Goal: Task Accomplishment & Management: Manage account settings

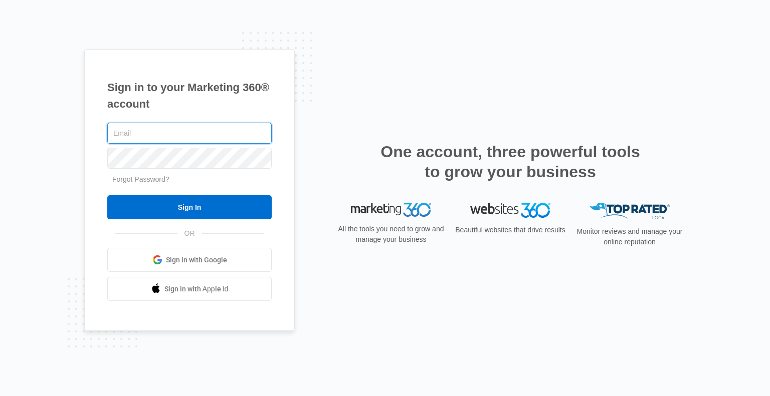
click at [166, 127] on input "text" at bounding box center [189, 133] width 164 height 21
type input "[PERSON_NAME][EMAIL_ADDRESS][DOMAIN_NAME]"
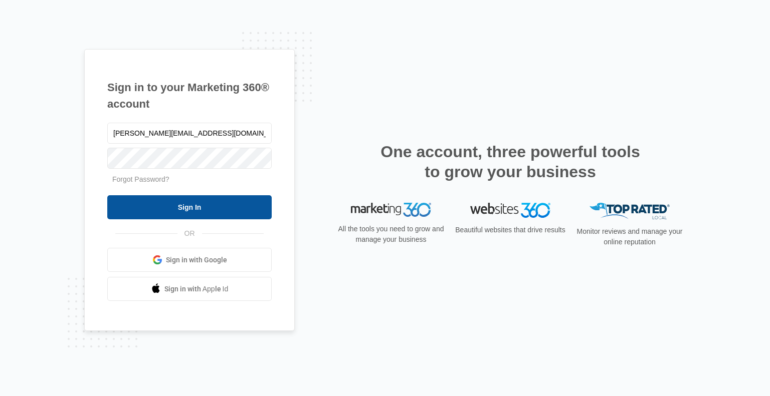
click at [182, 213] on input "Sign In" at bounding box center [189, 207] width 164 height 24
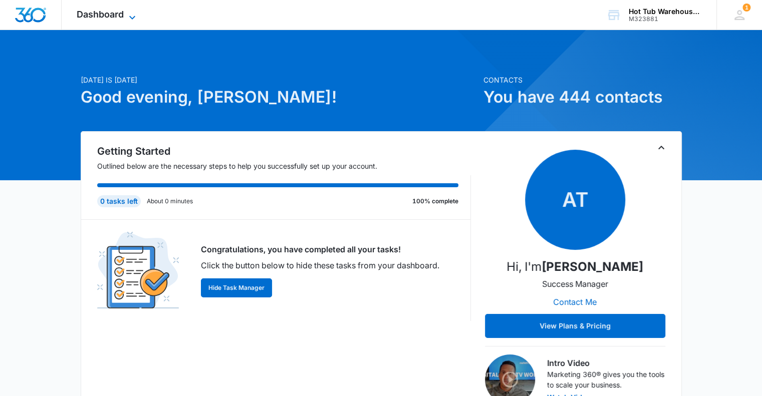
click at [117, 14] on span "Dashboard" at bounding box center [100, 14] width 47 height 11
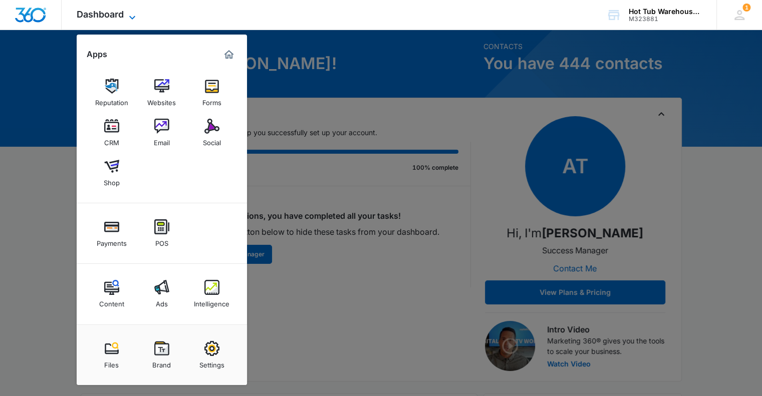
scroll to position [33, 0]
click at [211, 349] on img at bounding box center [211, 348] width 15 height 15
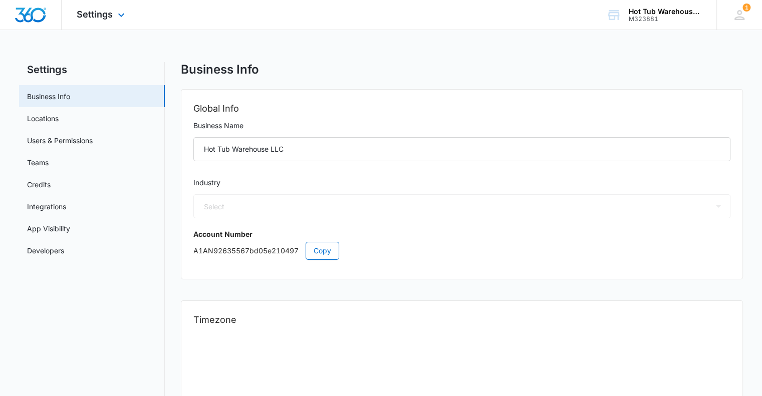
select select "24"
select select "US"
select select "America/Los_Angeles"
click at [50, 182] on link "Credits" at bounding box center [39, 184] width 24 height 11
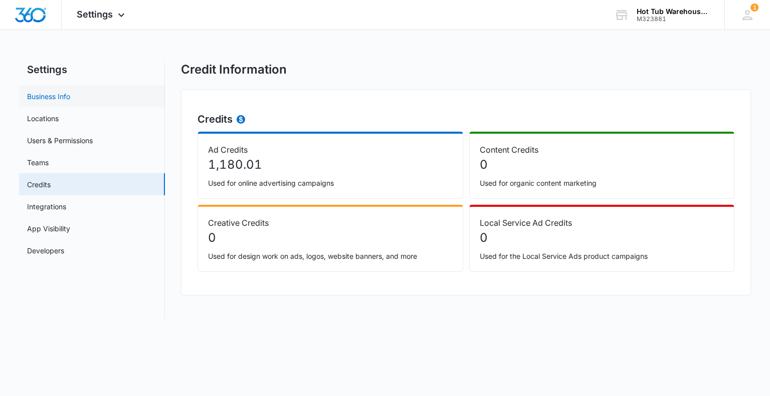
click at [54, 96] on link "Business Info" at bounding box center [48, 96] width 43 height 11
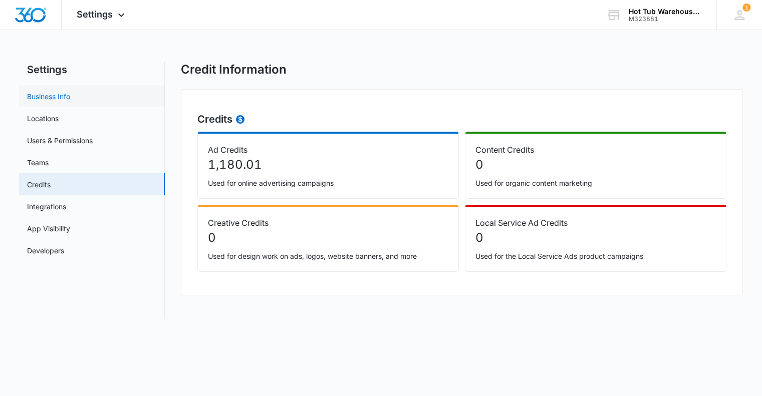
select select "24"
select select "US"
select select "America/Los_Angeles"
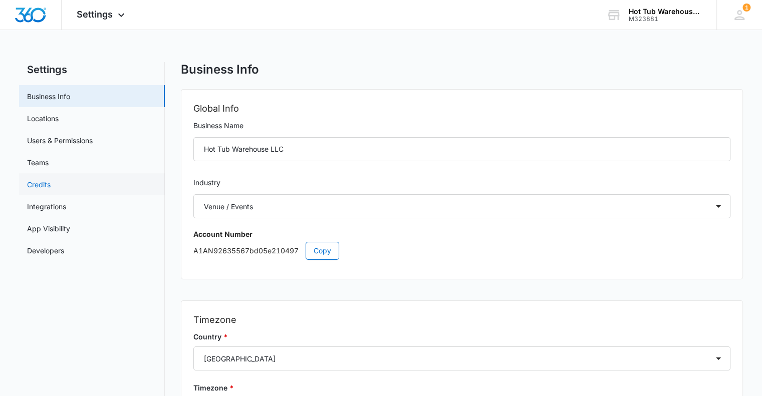
click at [41, 185] on link "Credits" at bounding box center [39, 184] width 24 height 11
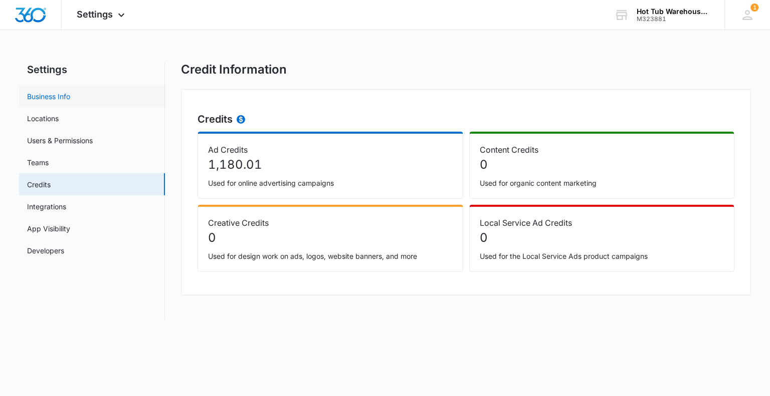
click at [46, 94] on link "Business Info" at bounding box center [48, 96] width 43 height 11
select select "24"
select select "US"
select select "America/Los_Angeles"
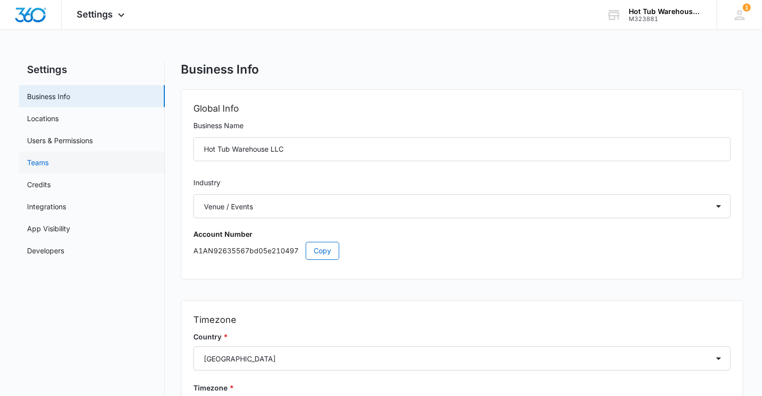
click at [42, 161] on link "Teams" at bounding box center [38, 162] width 22 height 11
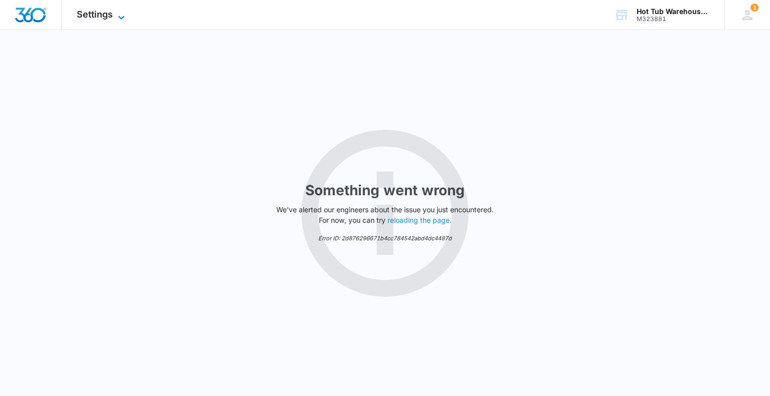
click at [98, 16] on span "Settings" at bounding box center [95, 14] width 36 height 11
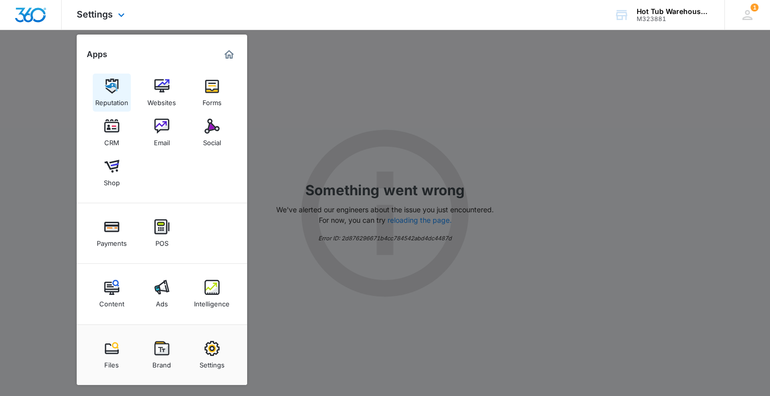
click at [112, 86] on img at bounding box center [111, 86] width 15 height 15
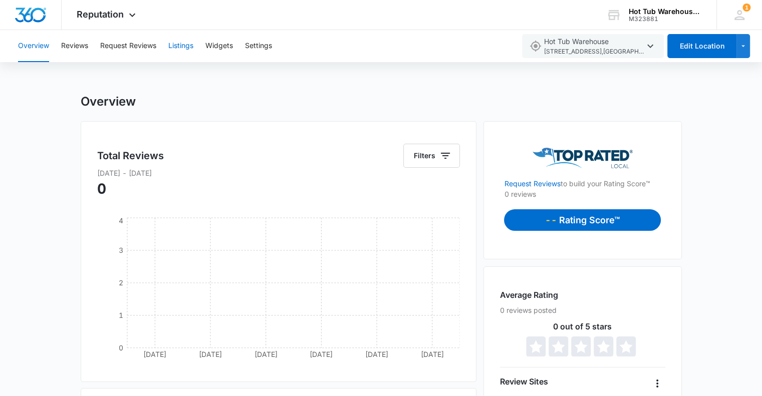
click at [176, 48] on button "Listings" at bounding box center [180, 46] width 25 height 32
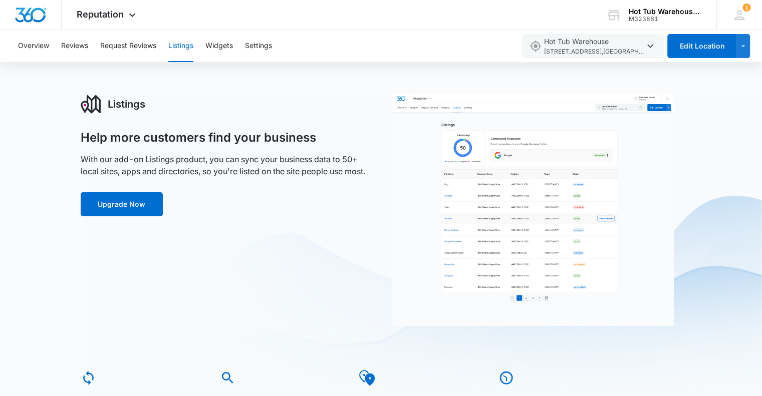
click at [487, 196] on img at bounding box center [533, 210] width 282 height 232
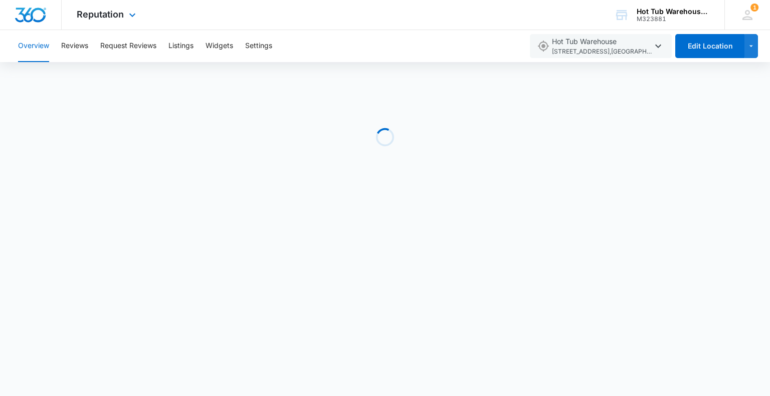
click at [21, 12] on img "Dashboard" at bounding box center [31, 15] width 32 height 15
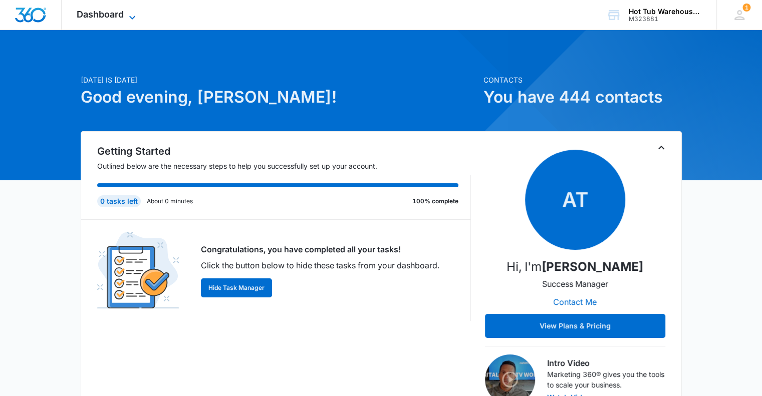
click at [120, 14] on span "Dashboard" at bounding box center [100, 14] width 47 height 11
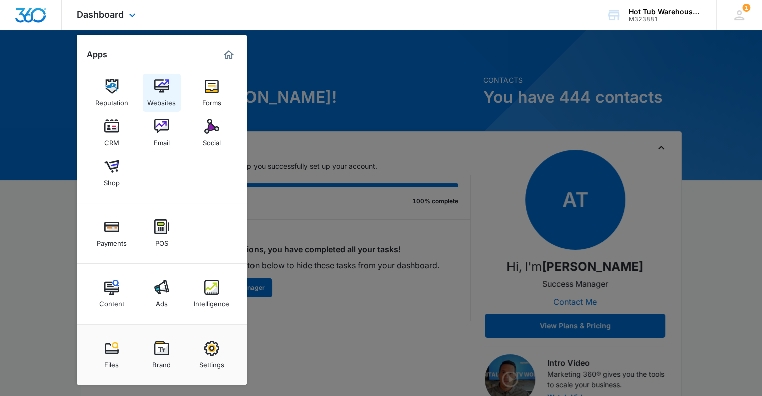
click at [165, 84] on img at bounding box center [161, 86] width 15 height 15
click at [210, 90] on img at bounding box center [211, 86] width 15 height 15
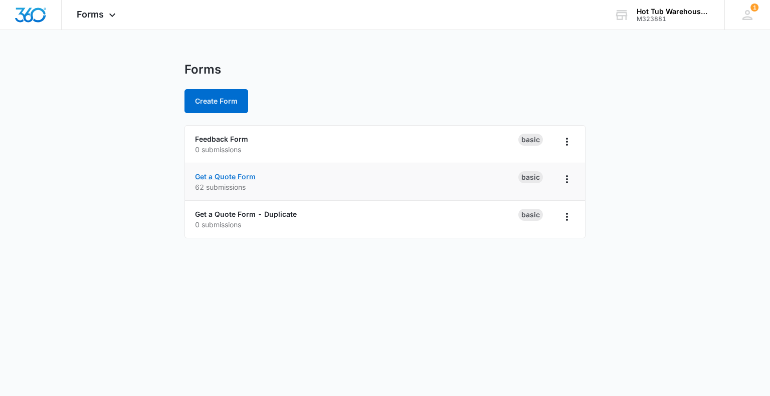
click at [233, 175] on link "Get a Quote Form" at bounding box center [225, 176] width 61 height 9
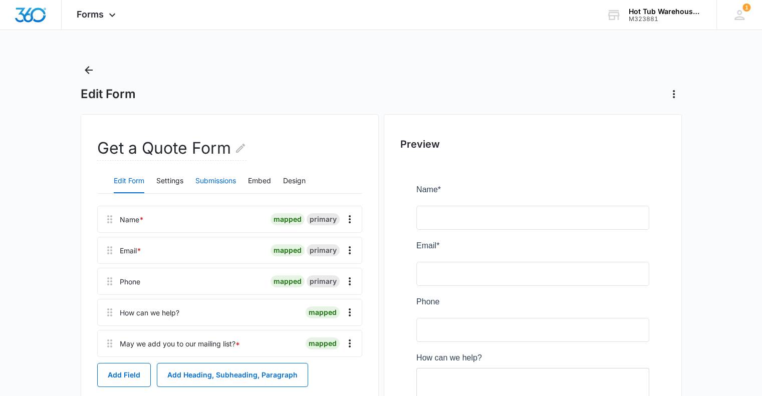
click at [221, 182] on button "Submissions" at bounding box center [215, 181] width 41 height 24
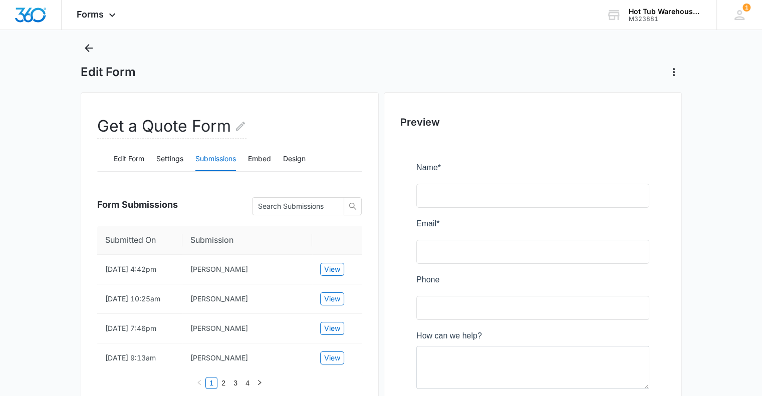
scroll to position [20, 0]
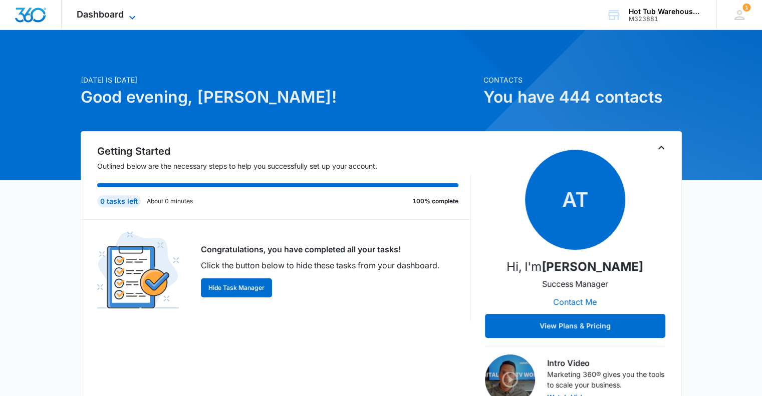
click at [108, 14] on span "Dashboard" at bounding box center [100, 14] width 47 height 11
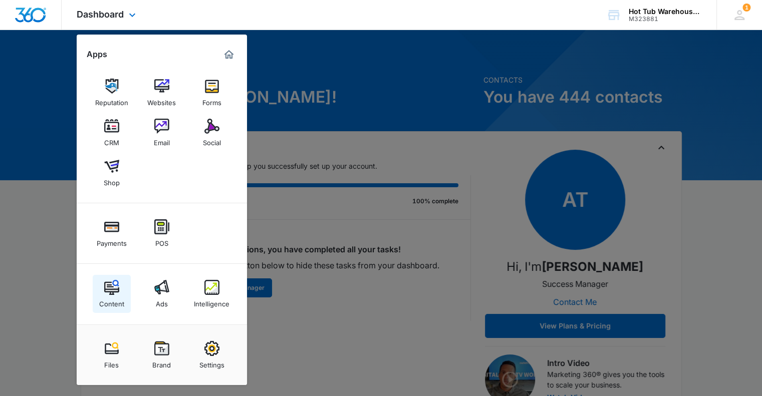
click at [109, 287] on img at bounding box center [111, 287] width 15 height 15
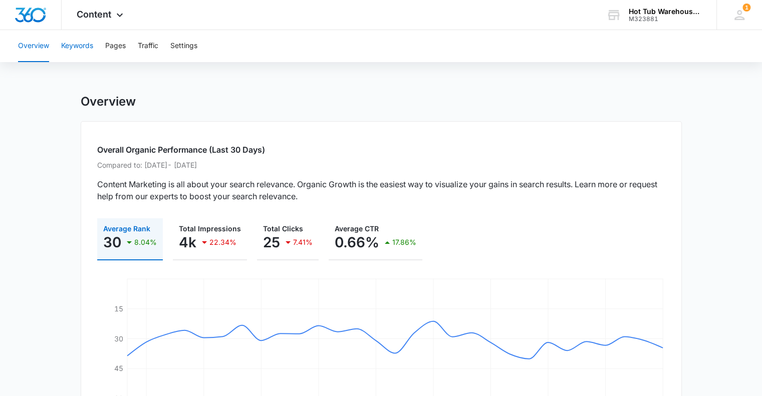
click at [79, 47] on button "Keywords" at bounding box center [77, 46] width 32 height 32
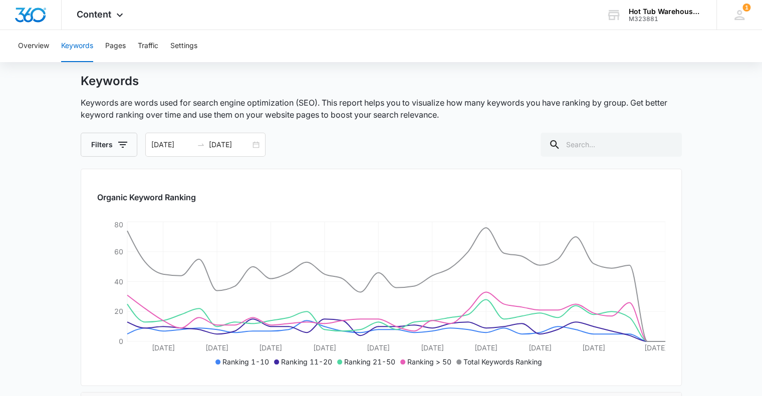
scroll to position [19, 0]
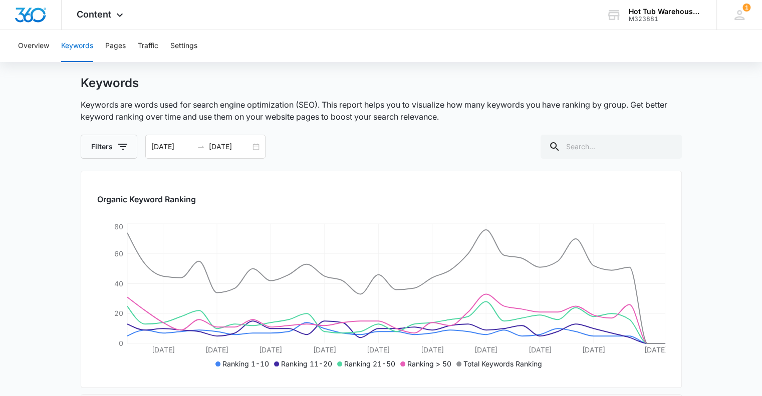
click at [127, 46] on div "Overview Keywords Pages Traffic Settings" at bounding box center [381, 46] width 738 height 32
click at [117, 47] on button "Pages" at bounding box center [115, 46] width 21 height 32
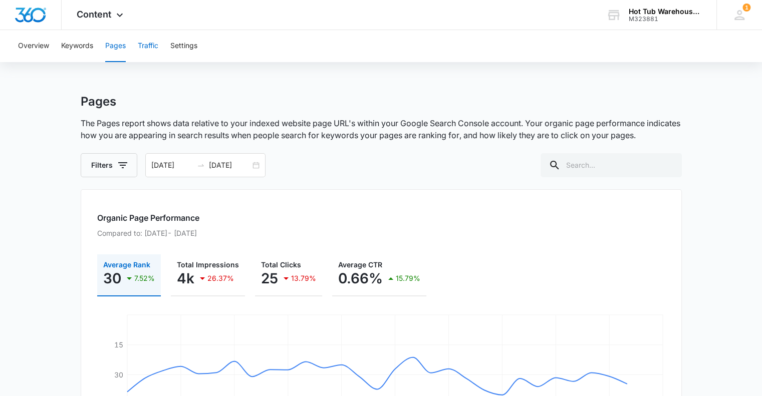
click at [145, 46] on button "Traffic" at bounding box center [148, 46] width 21 height 32
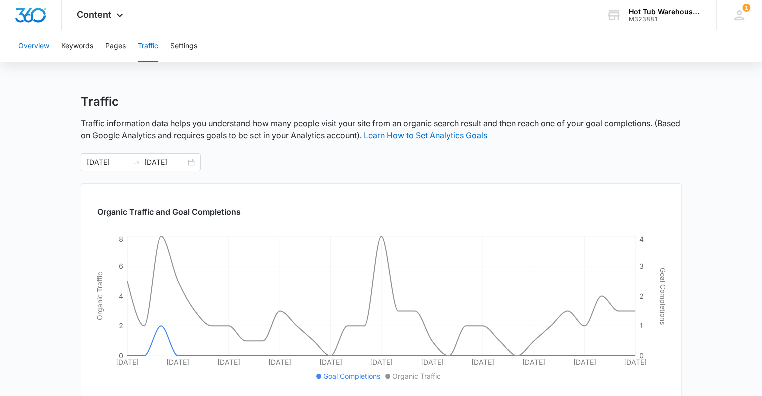
click at [42, 45] on button "Overview" at bounding box center [33, 46] width 31 height 32
